Goal: Task Accomplishment & Management: Manage account settings

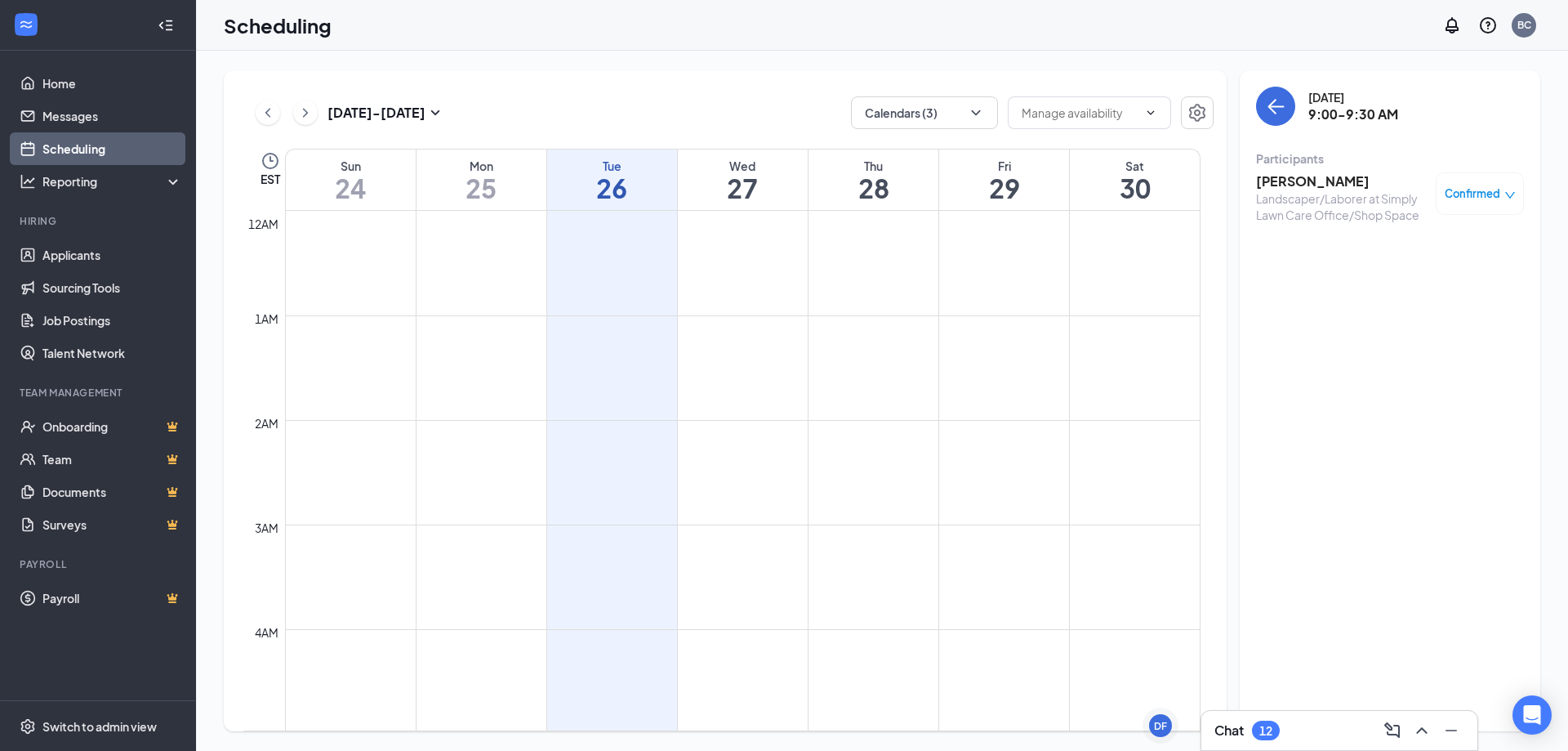
scroll to position [803, 0]
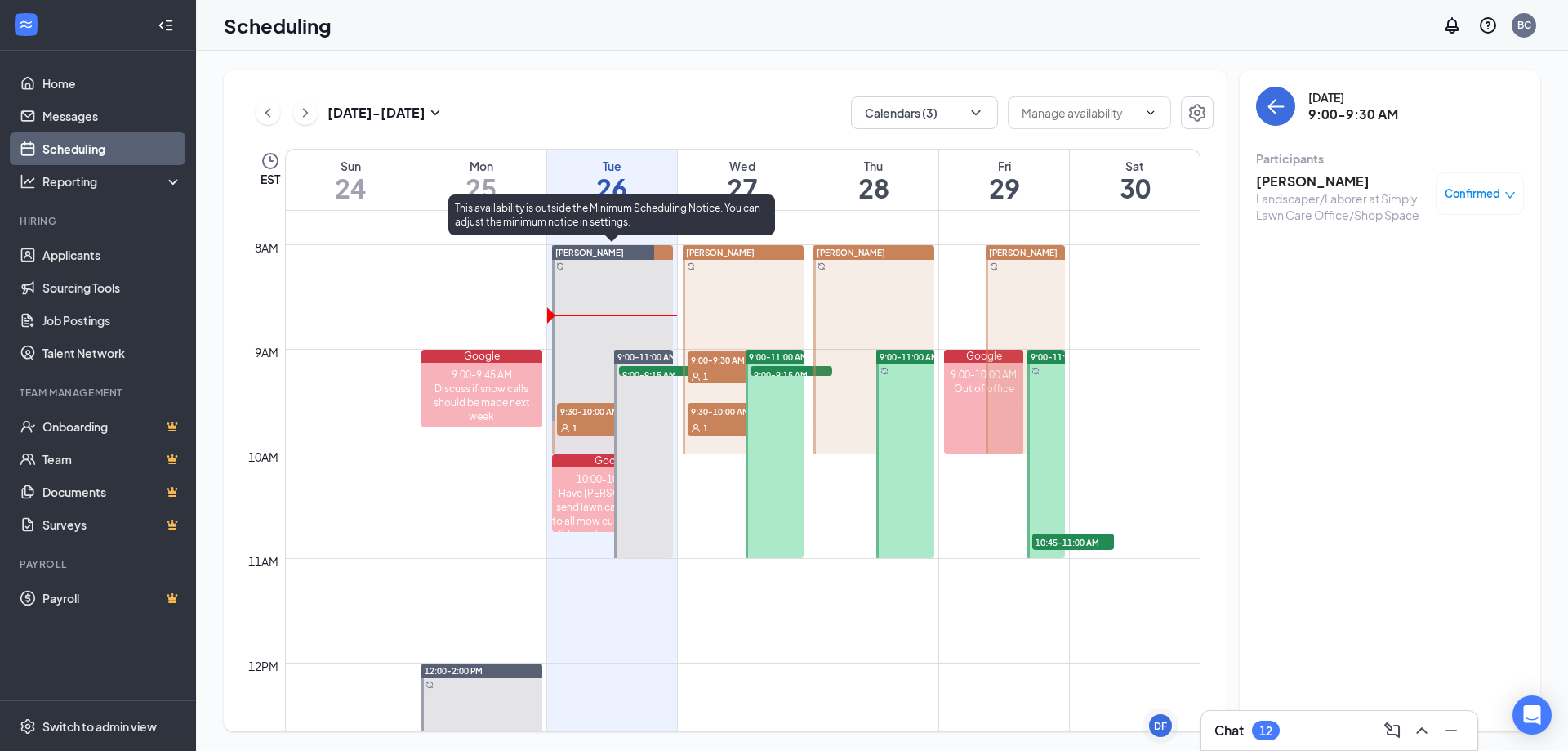
click at [588, 424] on div "1" at bounding box center [597, 426] width 81 height 16
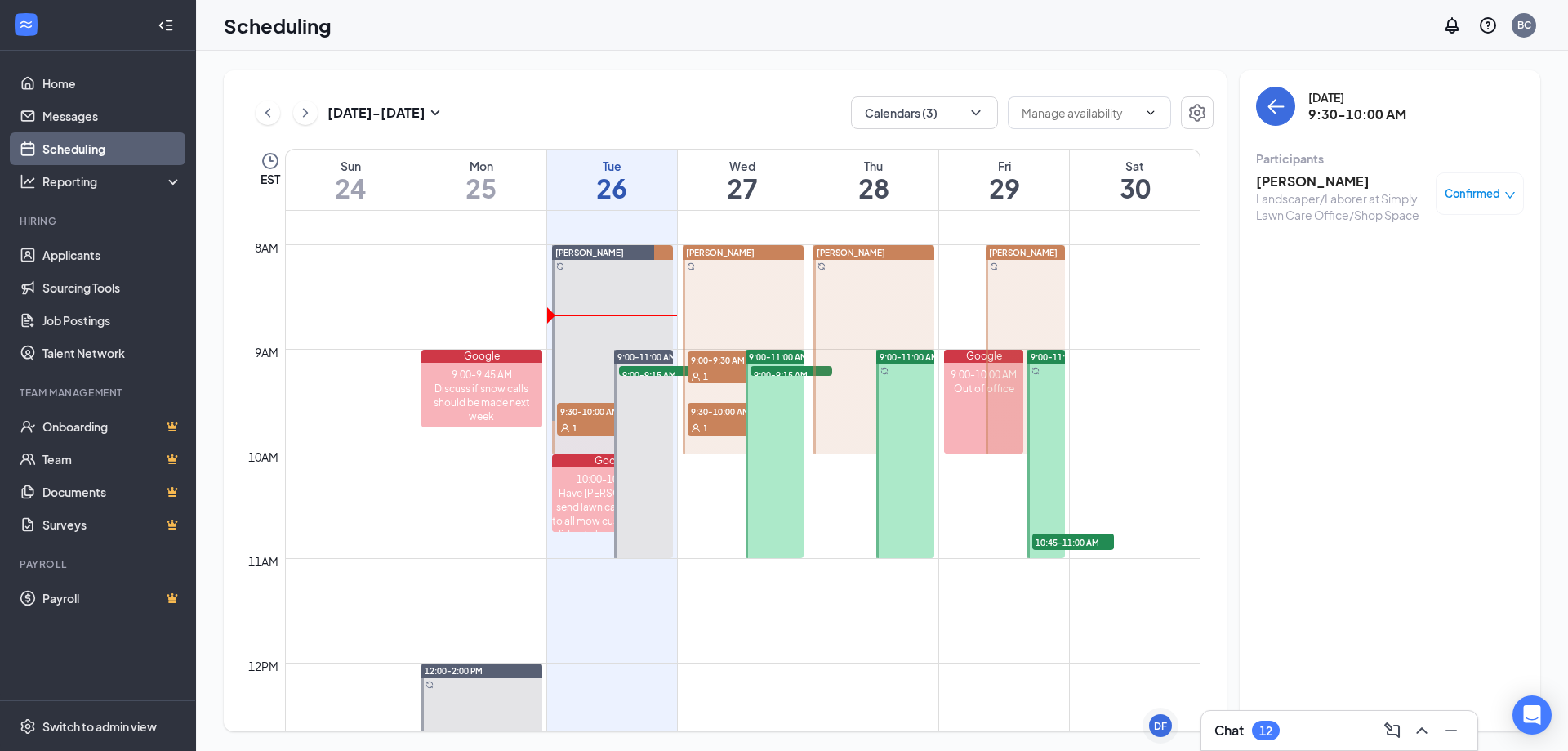
click at [1464, 202] on span "Confirmed" at bounding box center [1472, 193] width 55 height 16
click at [1455, 245] on span "Request Reschedule" at bounding box center [1443, 246] width 112 height 18
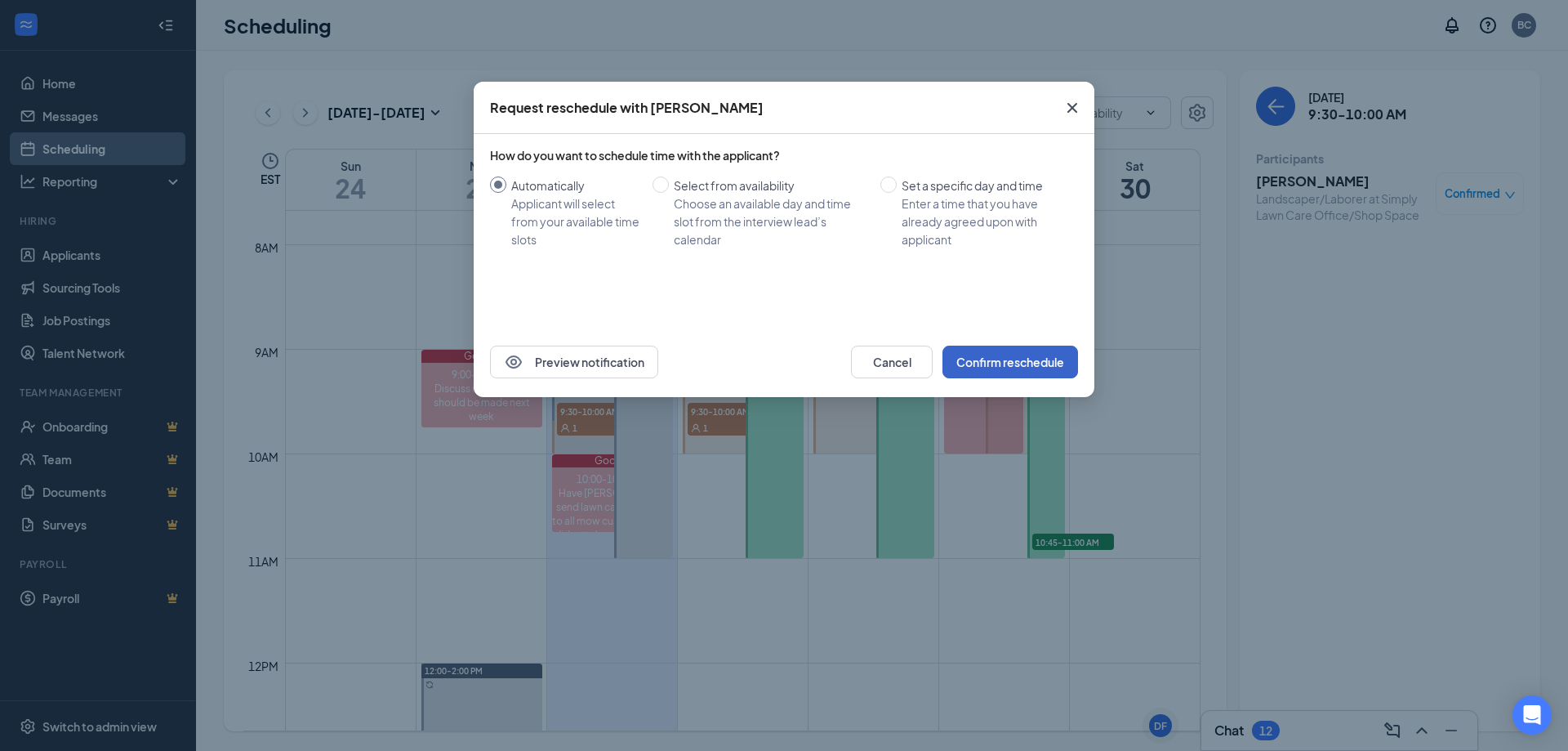
click at [1071, 357] on button "Confirm reschedule" at bounding box center [1010, 362] width 136 height 33
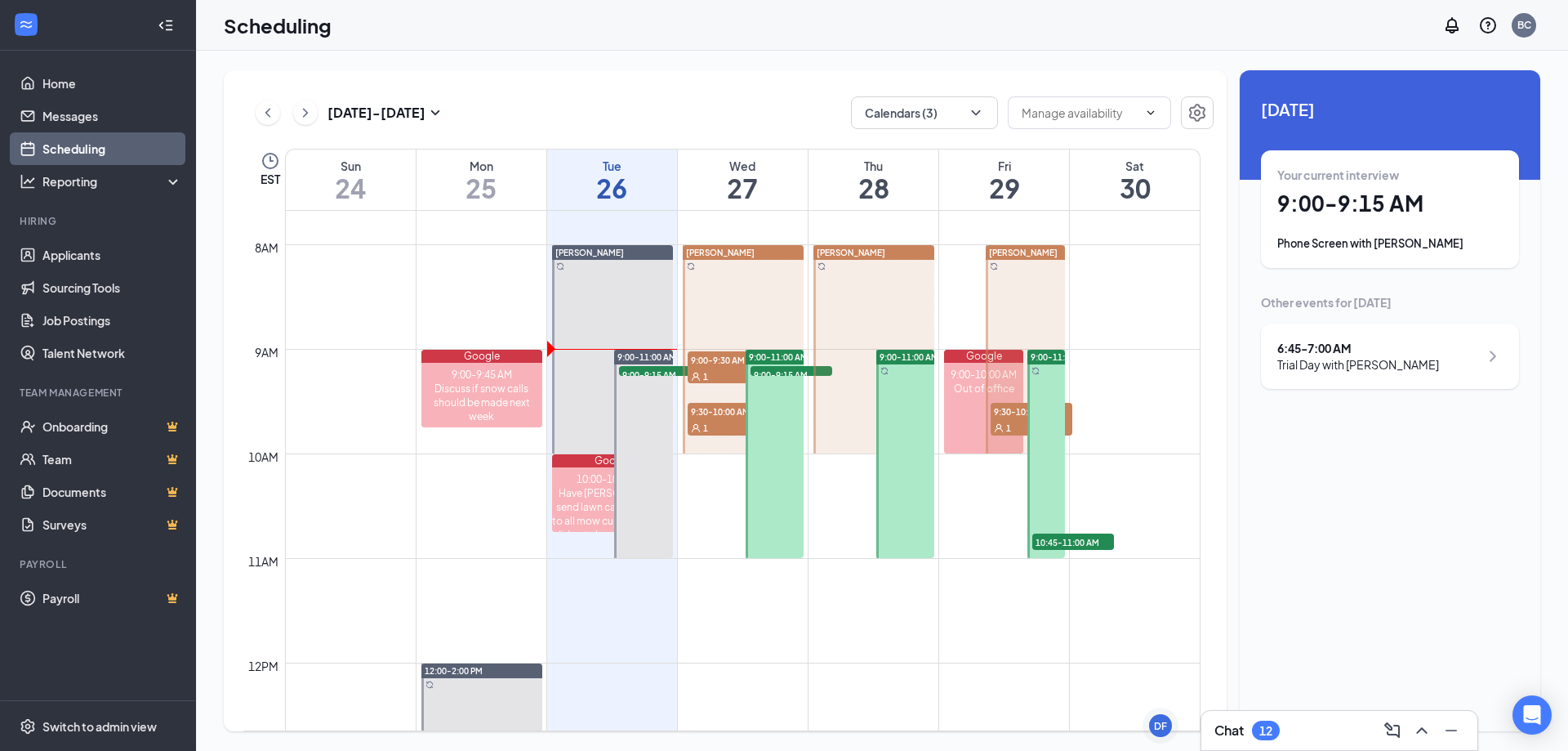
click at [1350, 242] on div "Phone Screen with [PERSON_NAME]" at bounding box center [1389, 243] width 225 height 16
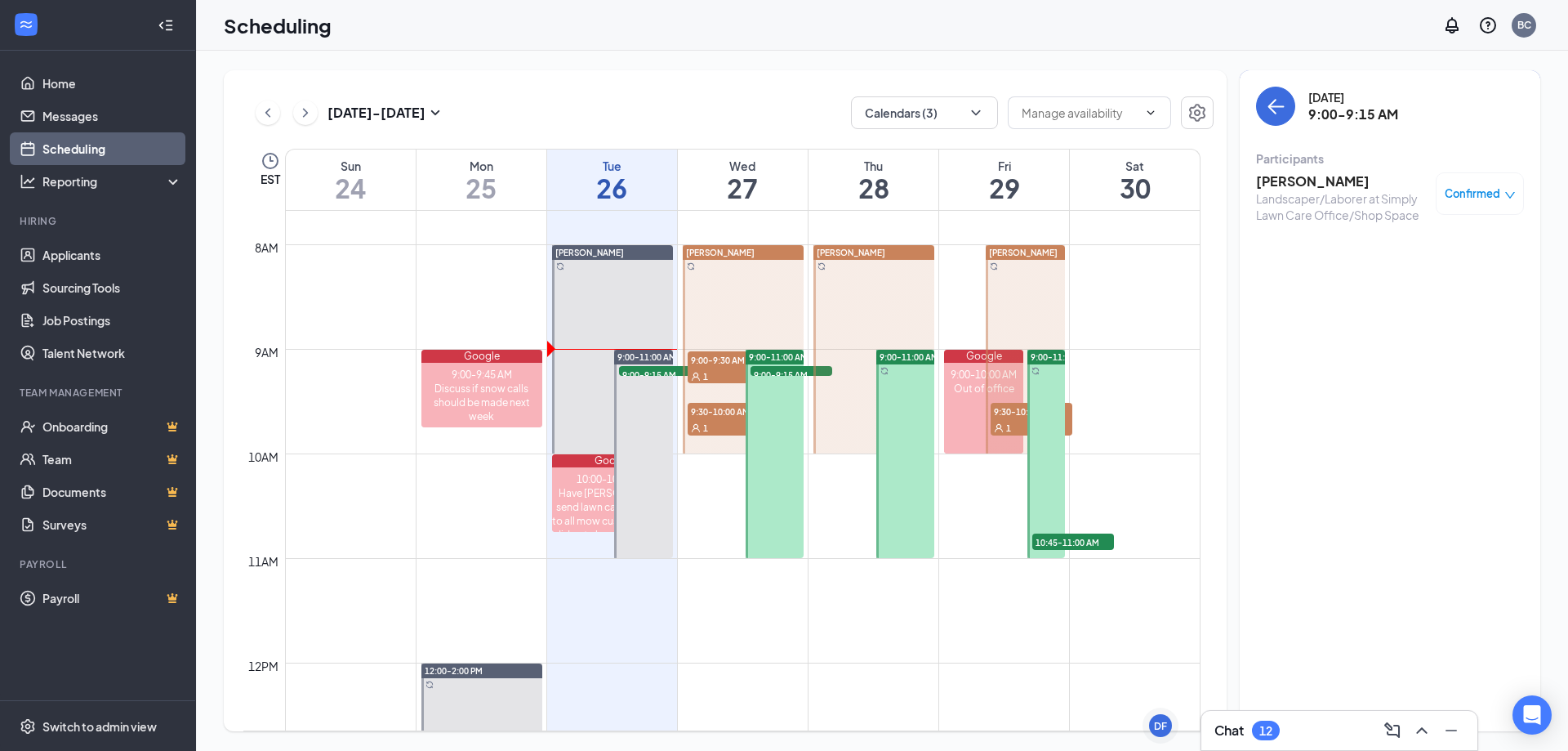
click at [1294, 171] on div "[PERSON_NAME] Landscaper/Laborer at Simply Lawn Care Office/Shop Space Confirmed" at bounding box center [1390, 197] width 268 height 62
click at [1295, 178] on h3 "[PERSON_NAME]" at bounding box center [1342, 181] width 171 height 18
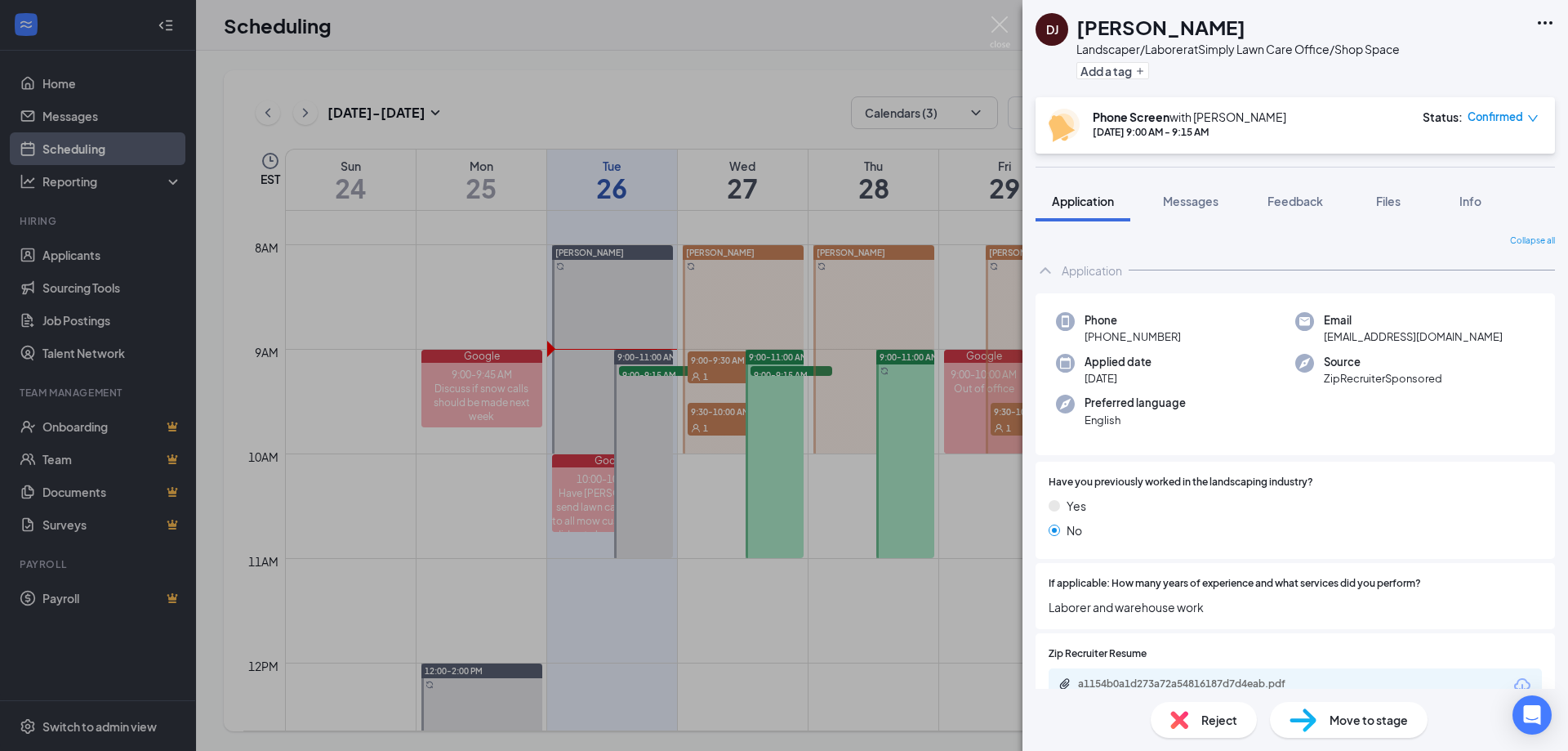
drag, startPoint x: 1176, startPoint y: 335, endPoint x: 1091, endPoint y: 345, distance: 85.6
click at [1093, 346] on div "Phone [PHONE_NUMBER] Email [EMAIL_ADDRESS][DOMAIN_NAME] Applied date [DATE] Sou…" at bounding box center [1296, 375] width 520 height 163
copy span "[PHONE_NUMBER]"
drag, startPoint x: 1316, startPoint y: 207, endPoint x: 1304, endPoint y: 209, distance: 12.2
click at [1316, 207] on span "Feedback" at bounding box center [1295, 201] width 55 height 15
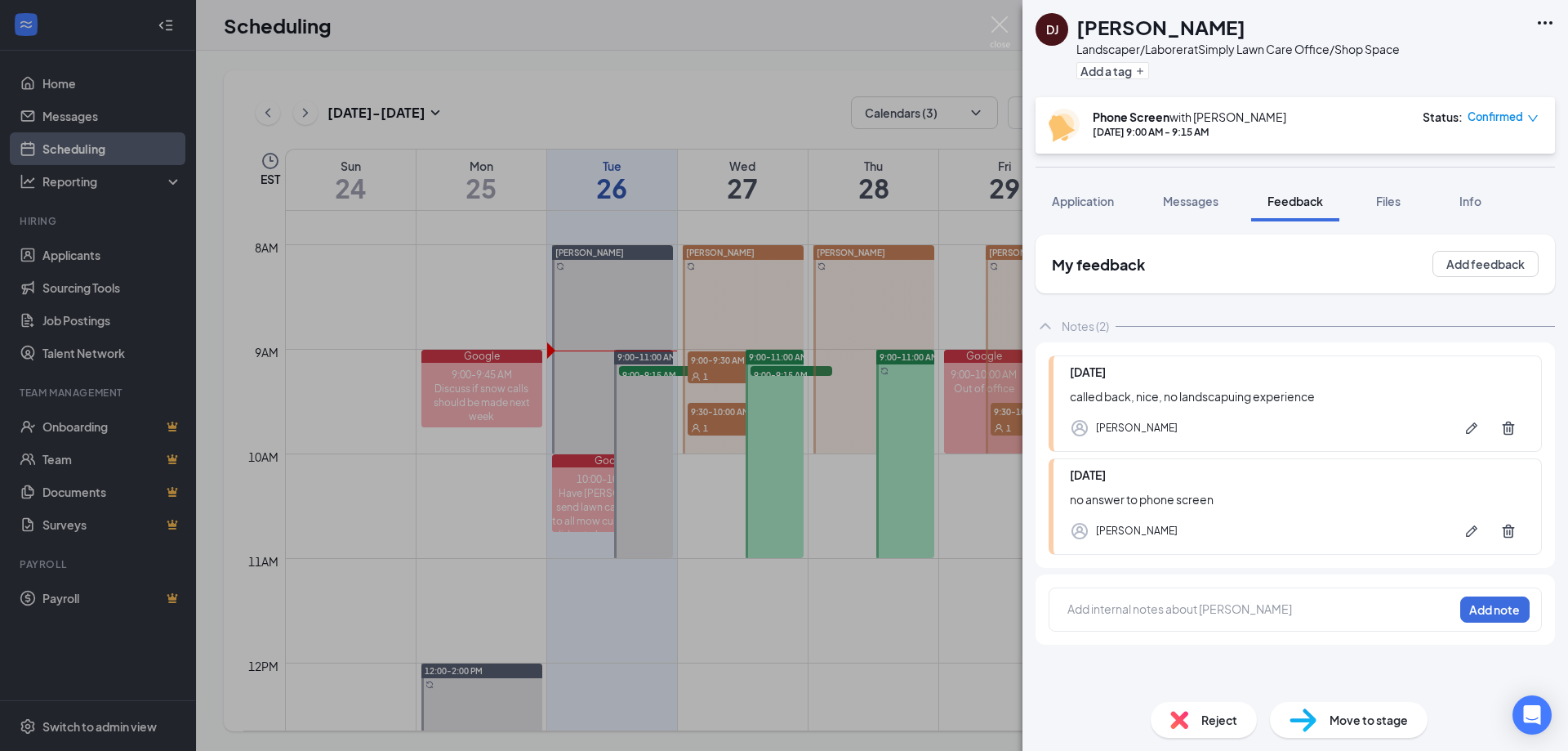
click at [1307, 718] on img at bounding box center [1302, 719] width 27 height 23
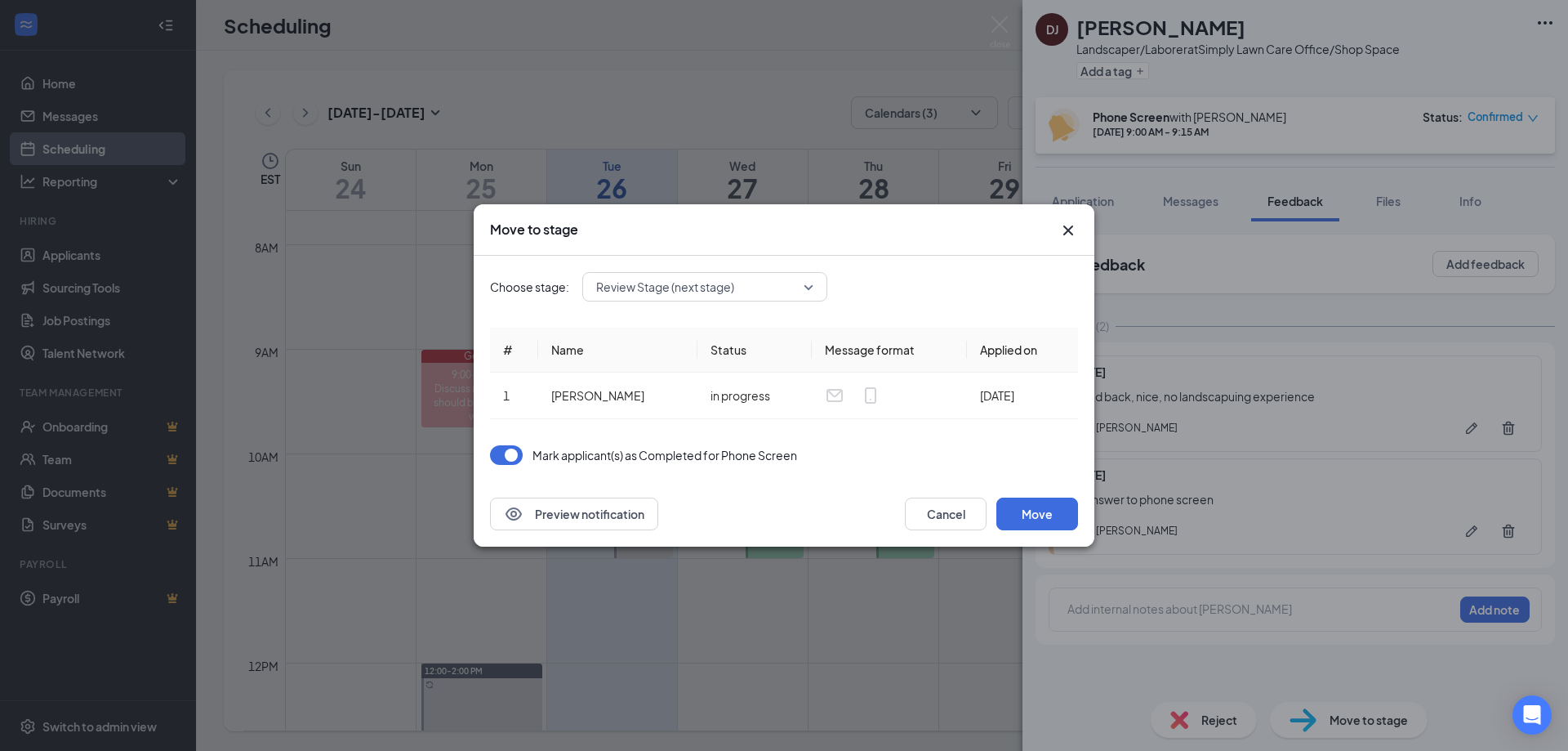
click at [717, 300] on div "Review Stage (next stage)" at bounding box center [705, 286] width 245 height 29
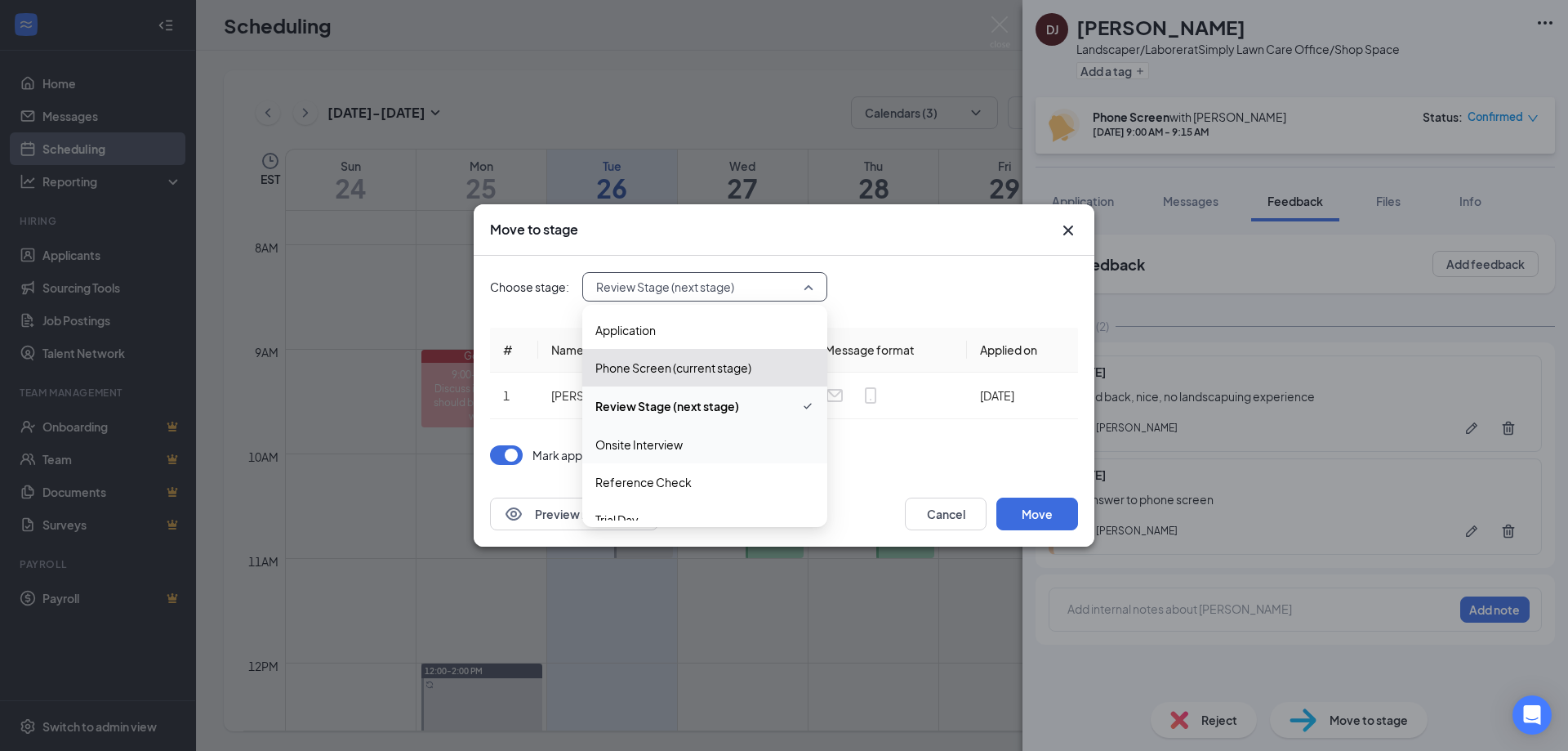
click at [667, 443] on span "Onsite Interview" at bounding box center [639, 444] width 87 height 18
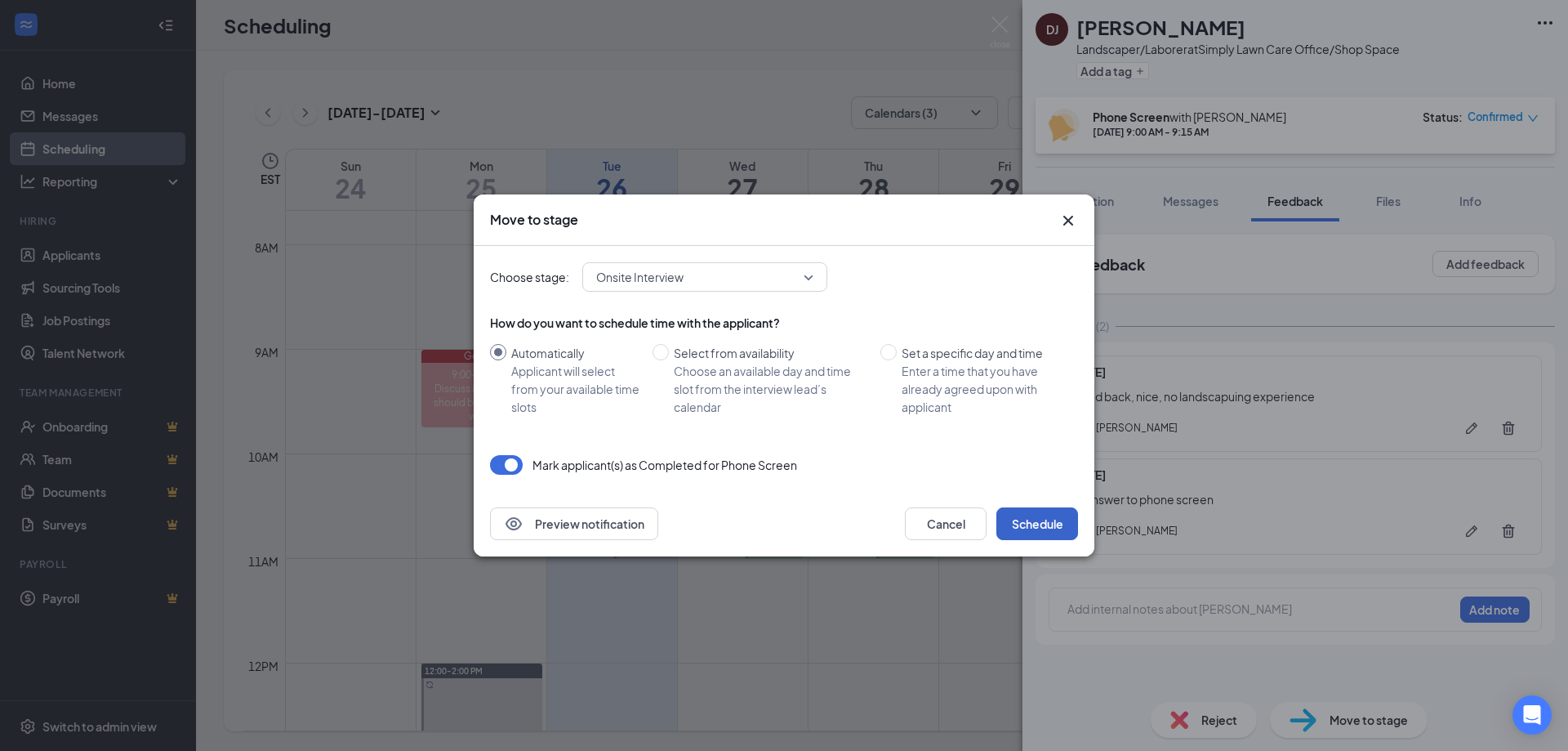
click at [1043, 517] on button "Schedule" at bounding box center [1037, 524] width 81 height 33
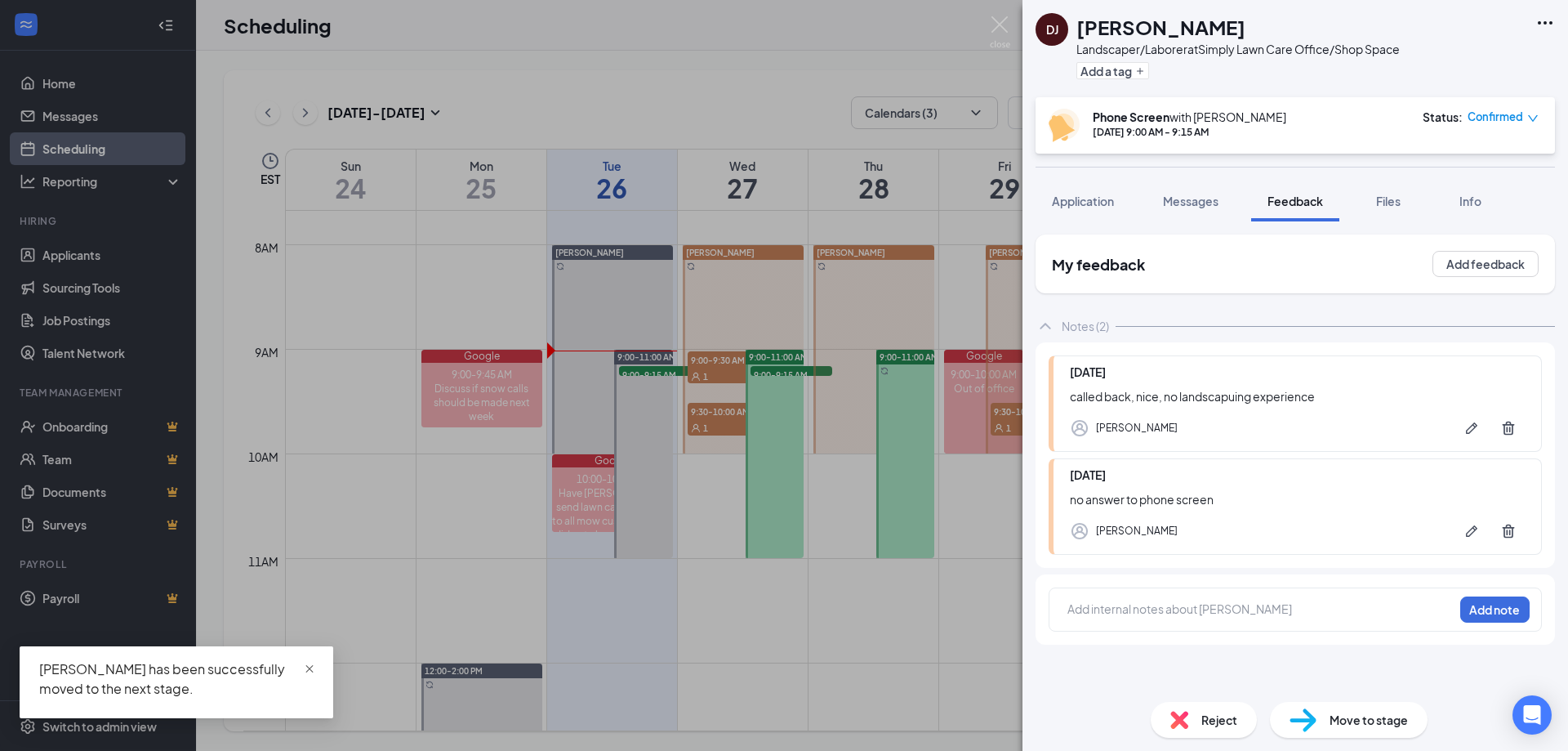
click at [311, 670] on span "close" at bounding box center [309, 669] width 11 height 11
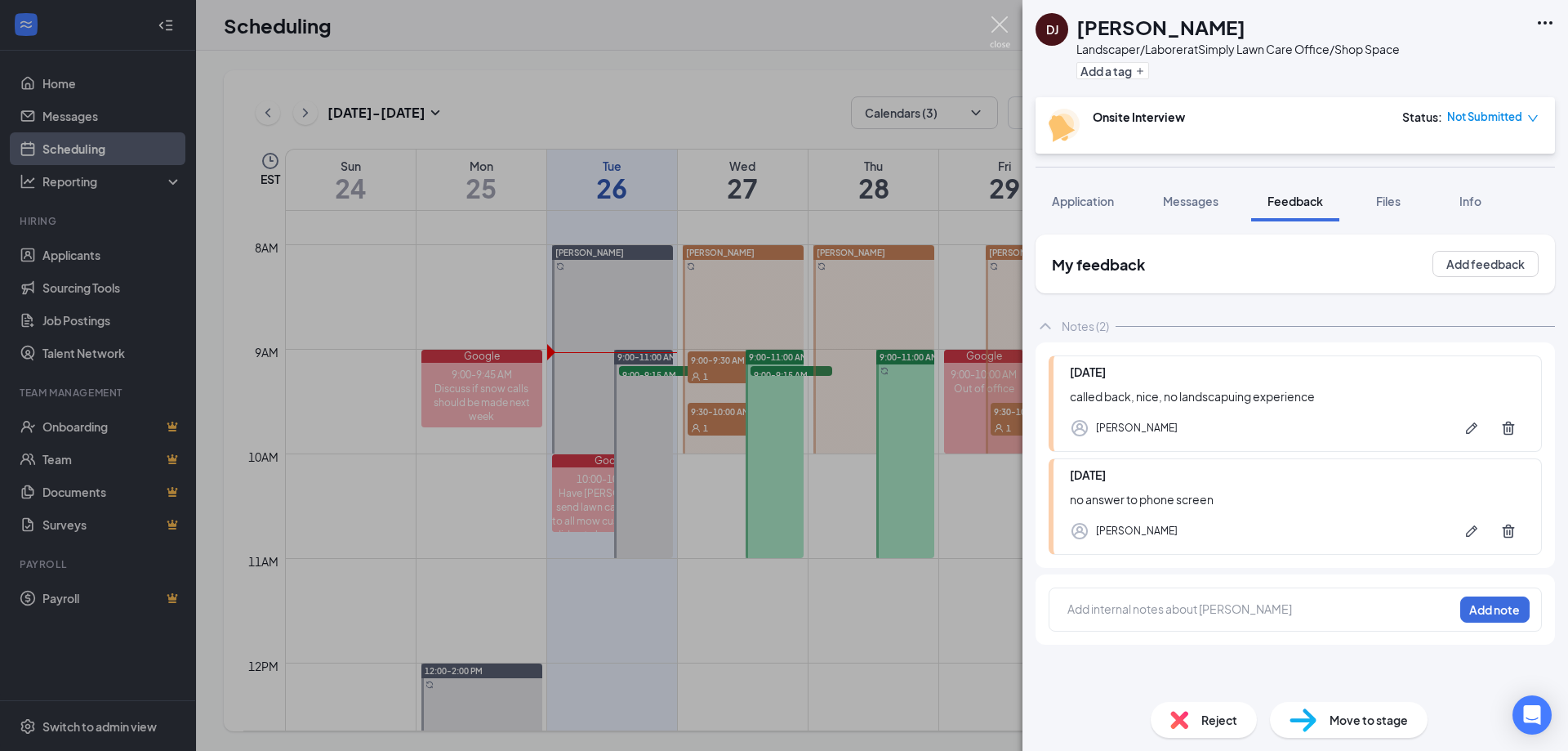
click at [1007, 18] on img at bounding box center [1000, 32] width 21 height 32
